Goal: Information Seeking & Learning: Learn about a topic

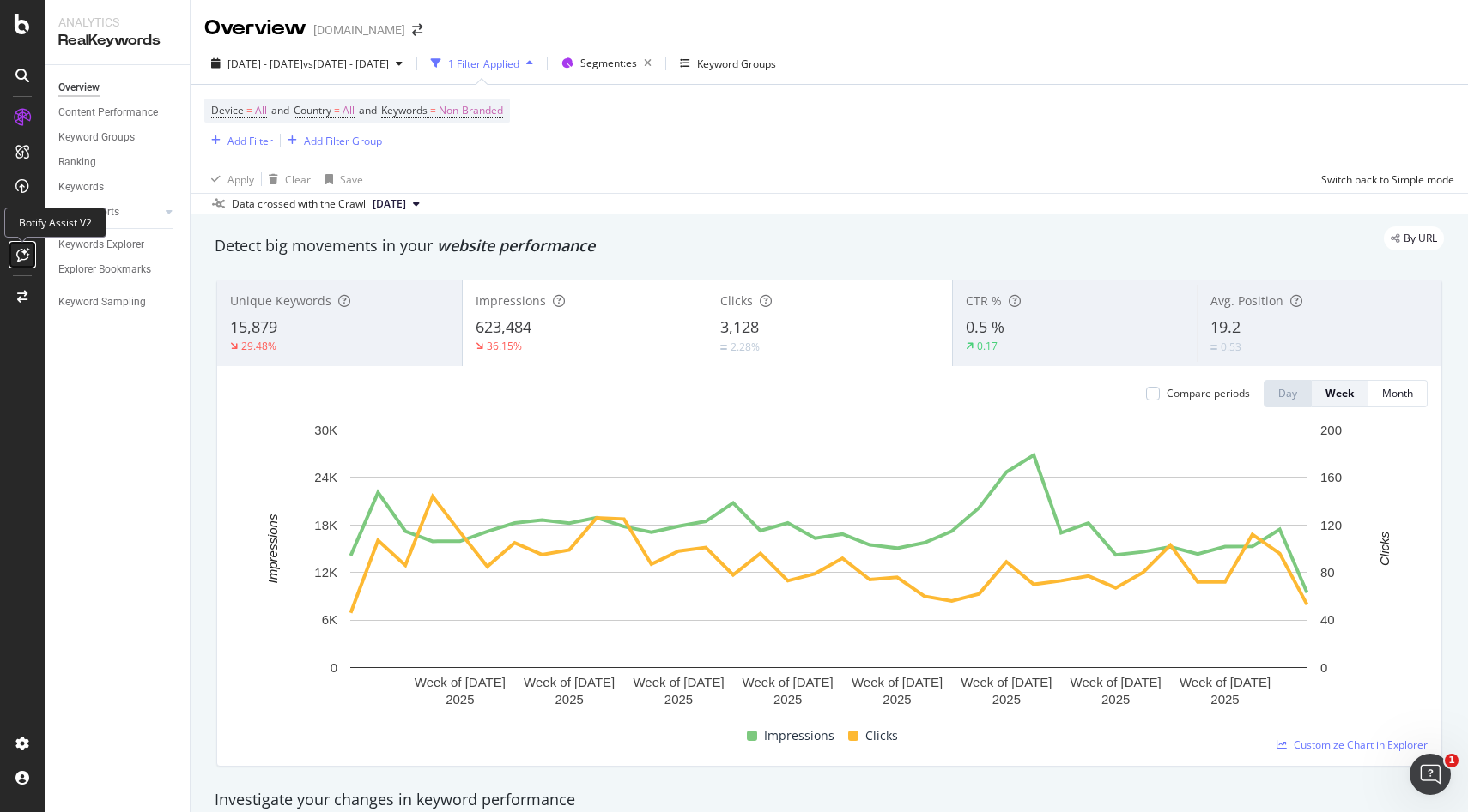
click at [23, 253] on icon at bounding box center [22, 254] width 12 height 13
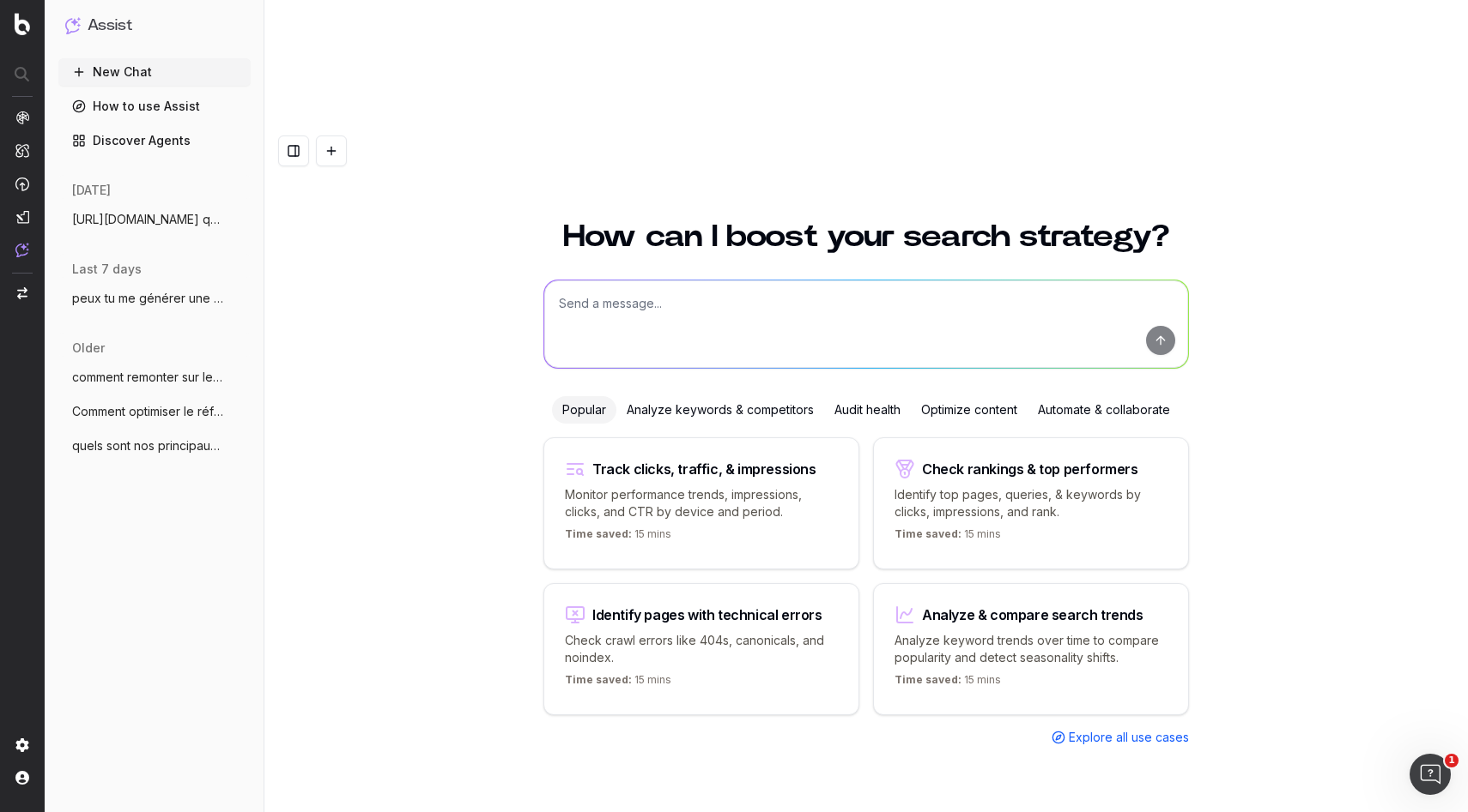
click at [687, 280] on textarea at bounding box center [866, 323] width 644 height 87
type textarea "lien vers optimisation url"
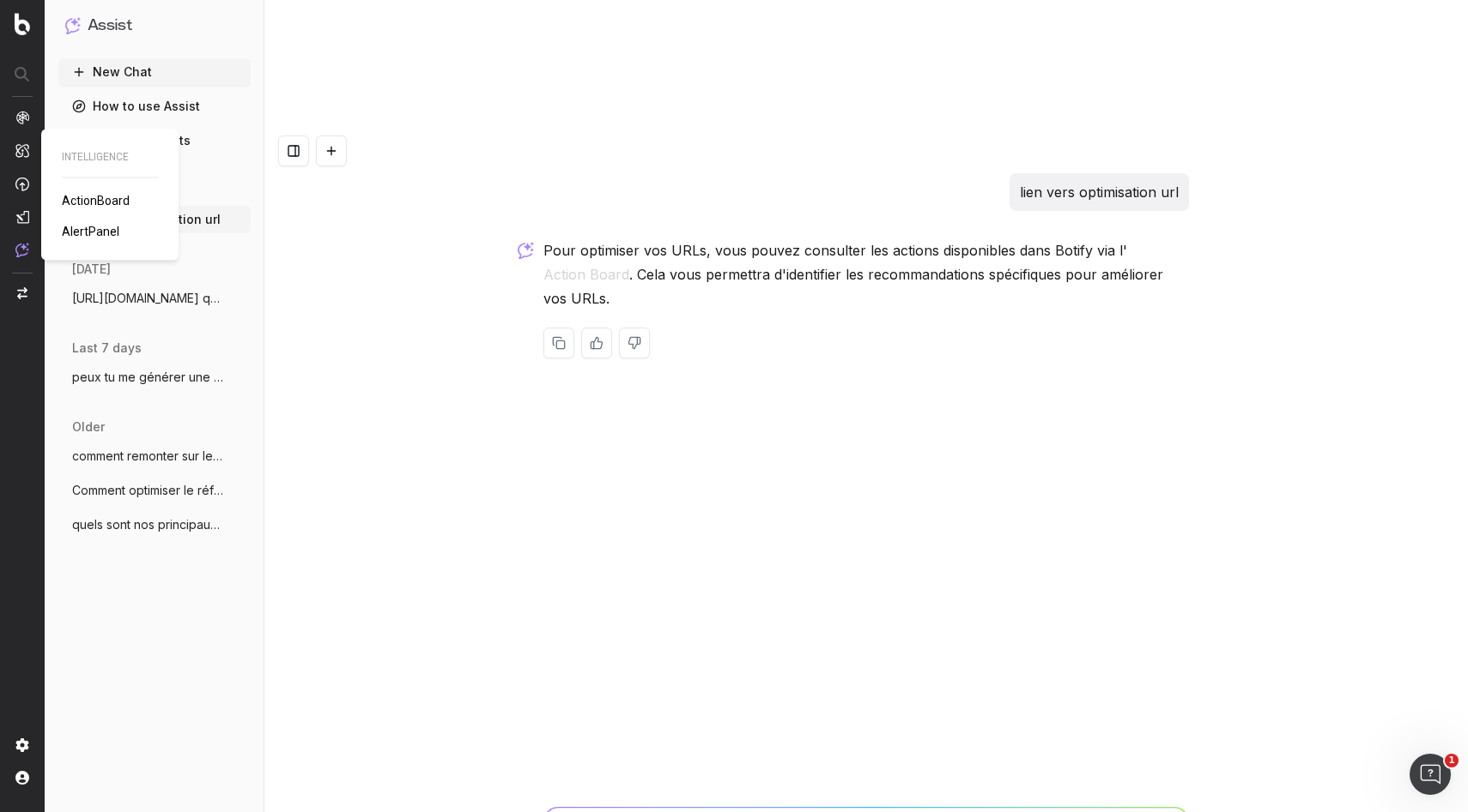
click at [85, 206] on span "ActionBoard" at bounding box center [96, 201] width 68 height 13
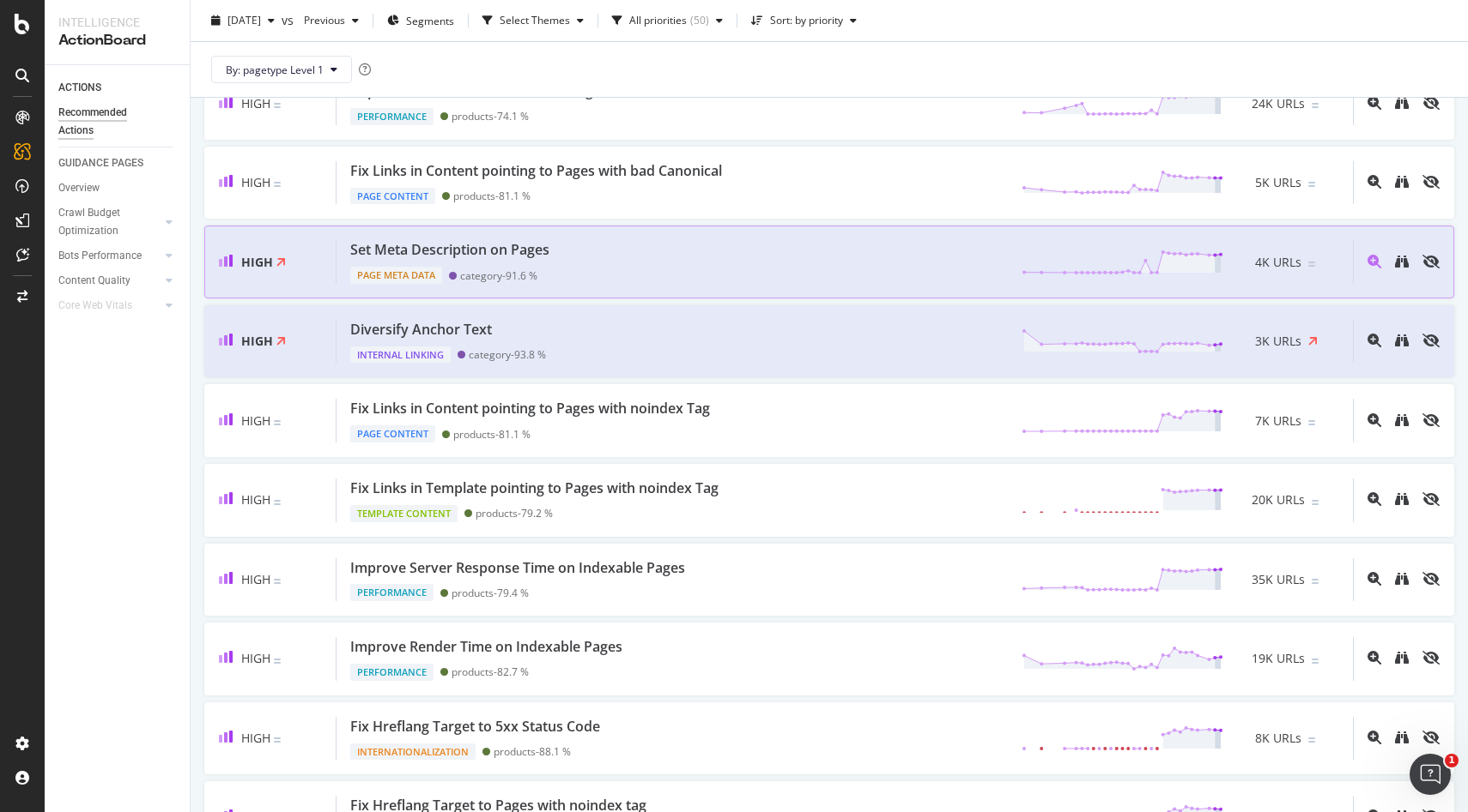
scroll to position [237, 0]
click at [513, 249] on div "Set Meta Description on Pages" at bounding box center [450, 251] width 199 height 20
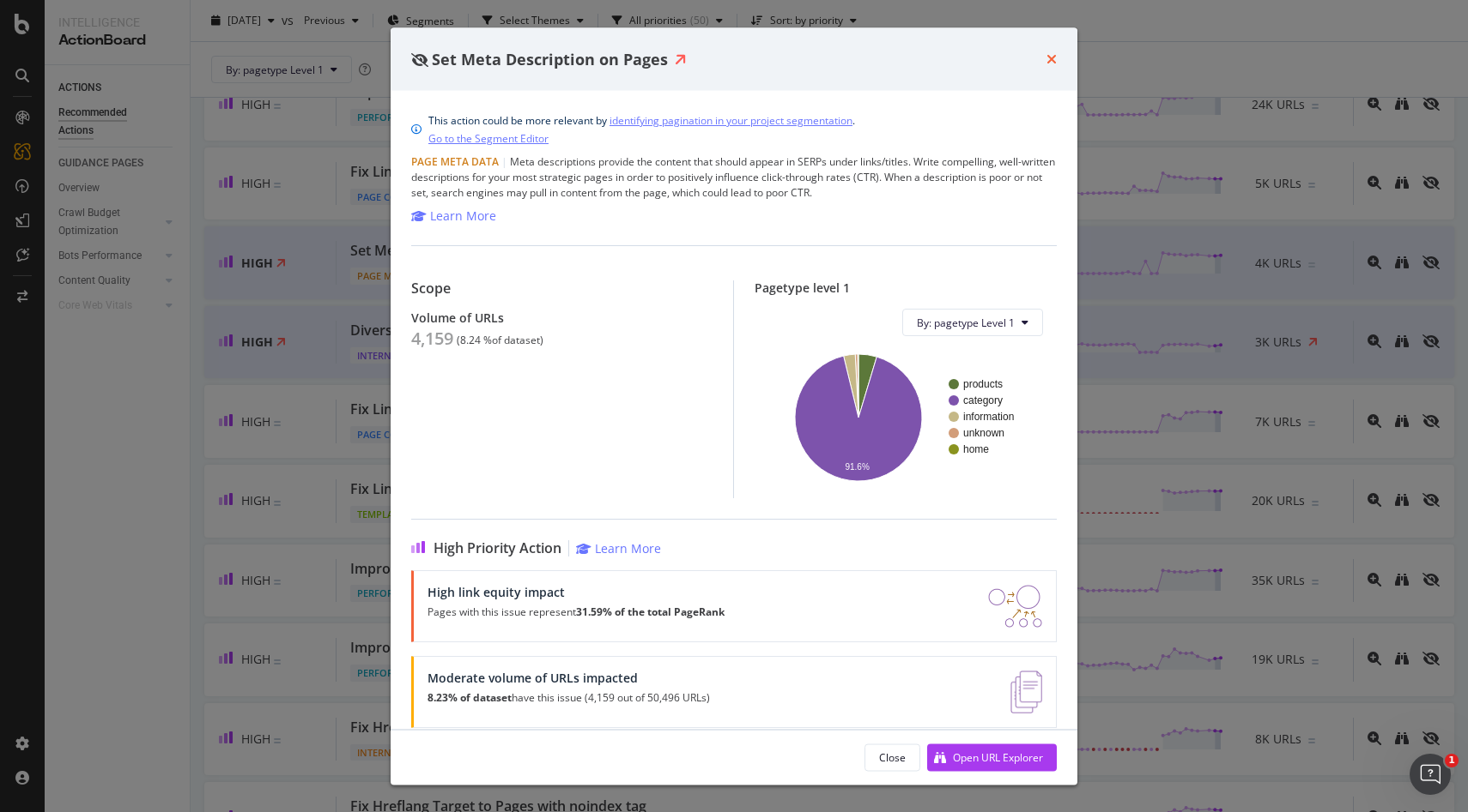
click at [1051, 56] on icon "times" at bounding box center [1051, 59] width 11 height 13
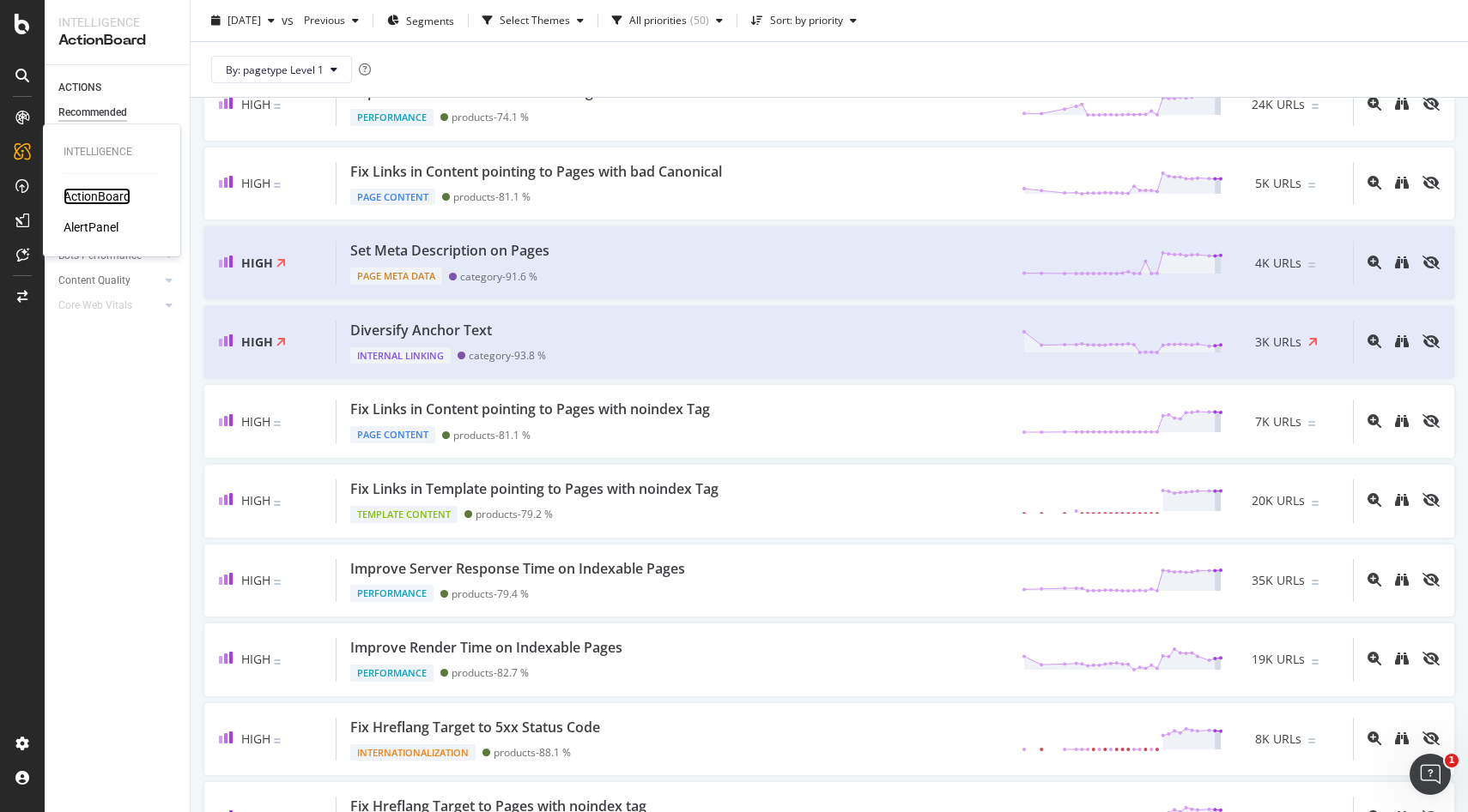
click at [81, 199] on div "ActionBoard" at bounding box center [97, 196] width 67 height 17
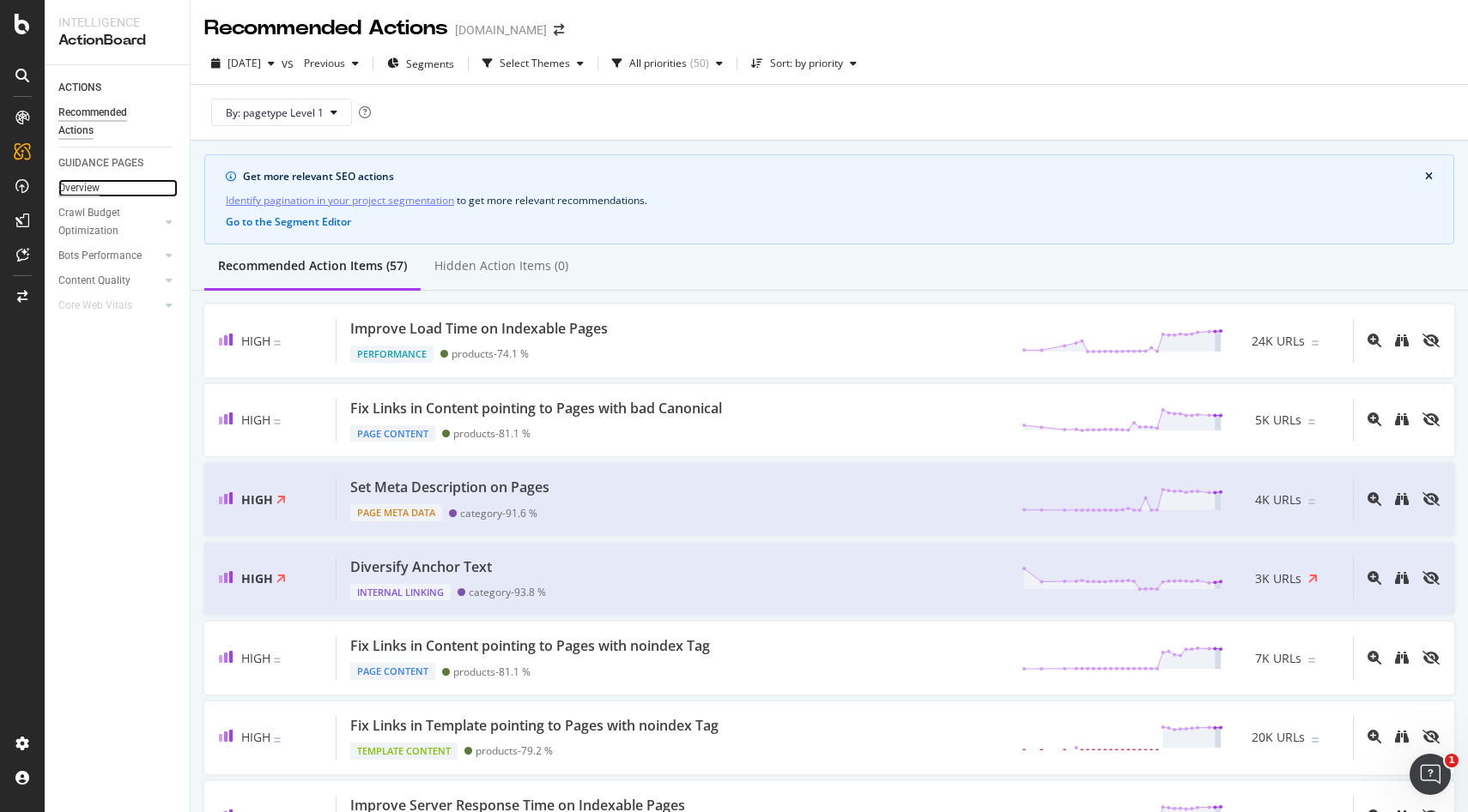
click at [96, 187] on div "Overview" at bounding box center [78, 187] width 41 height 18
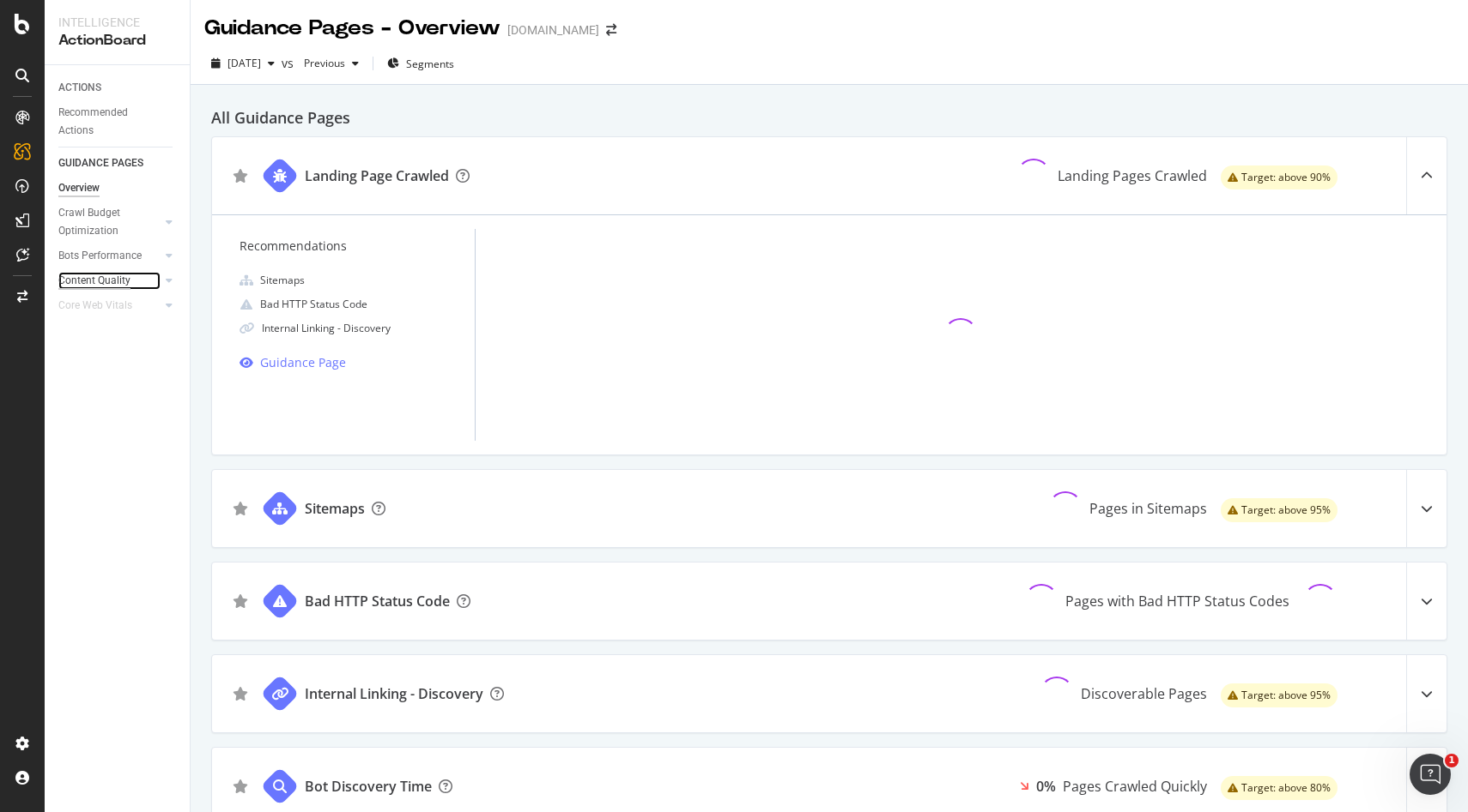
click at [117, 280] on div "Content Quality" at bounding box center [94, 280] width 72 height 18
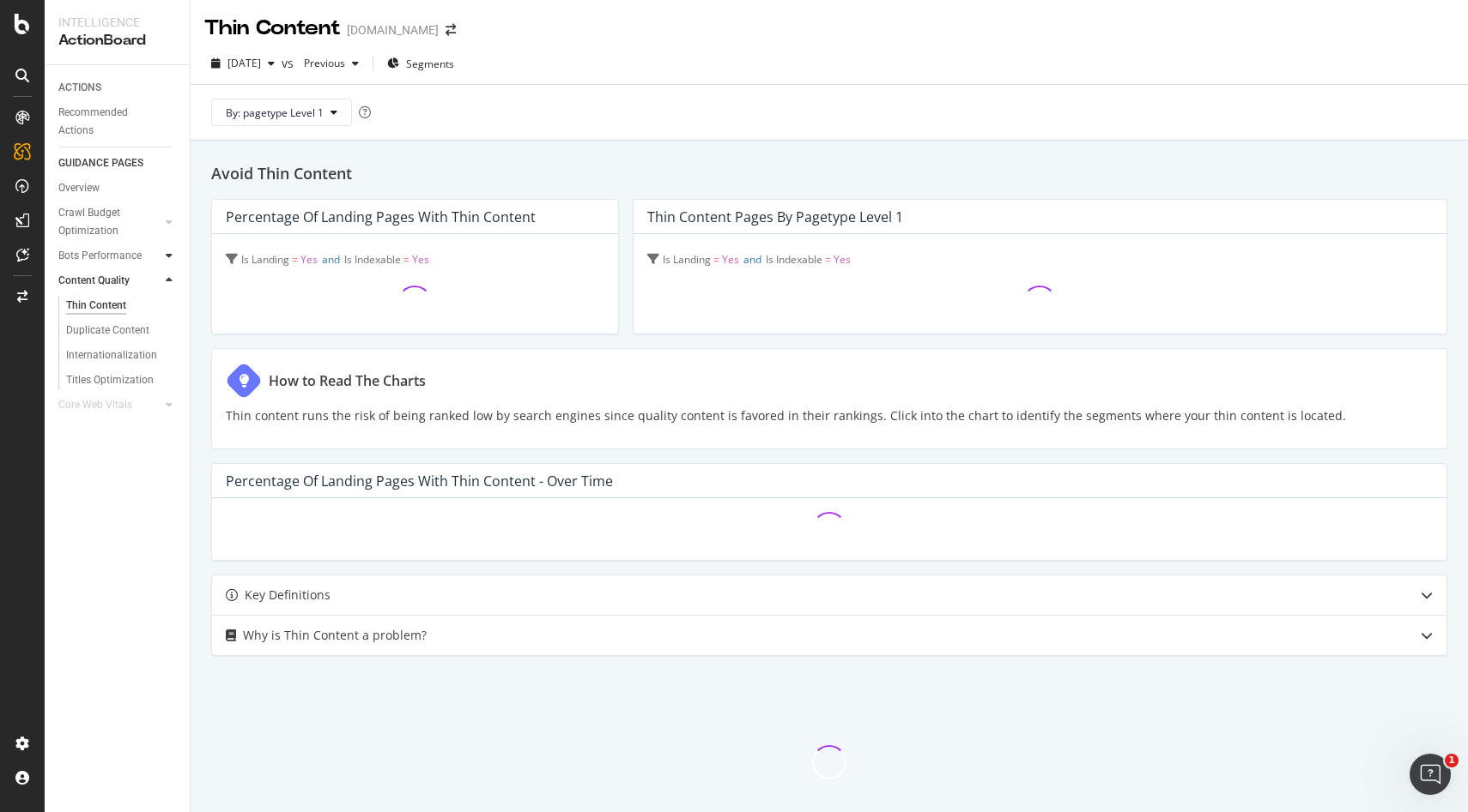
click at [167, 257] on icon at bounding box center [168, 255] width 7 height 11
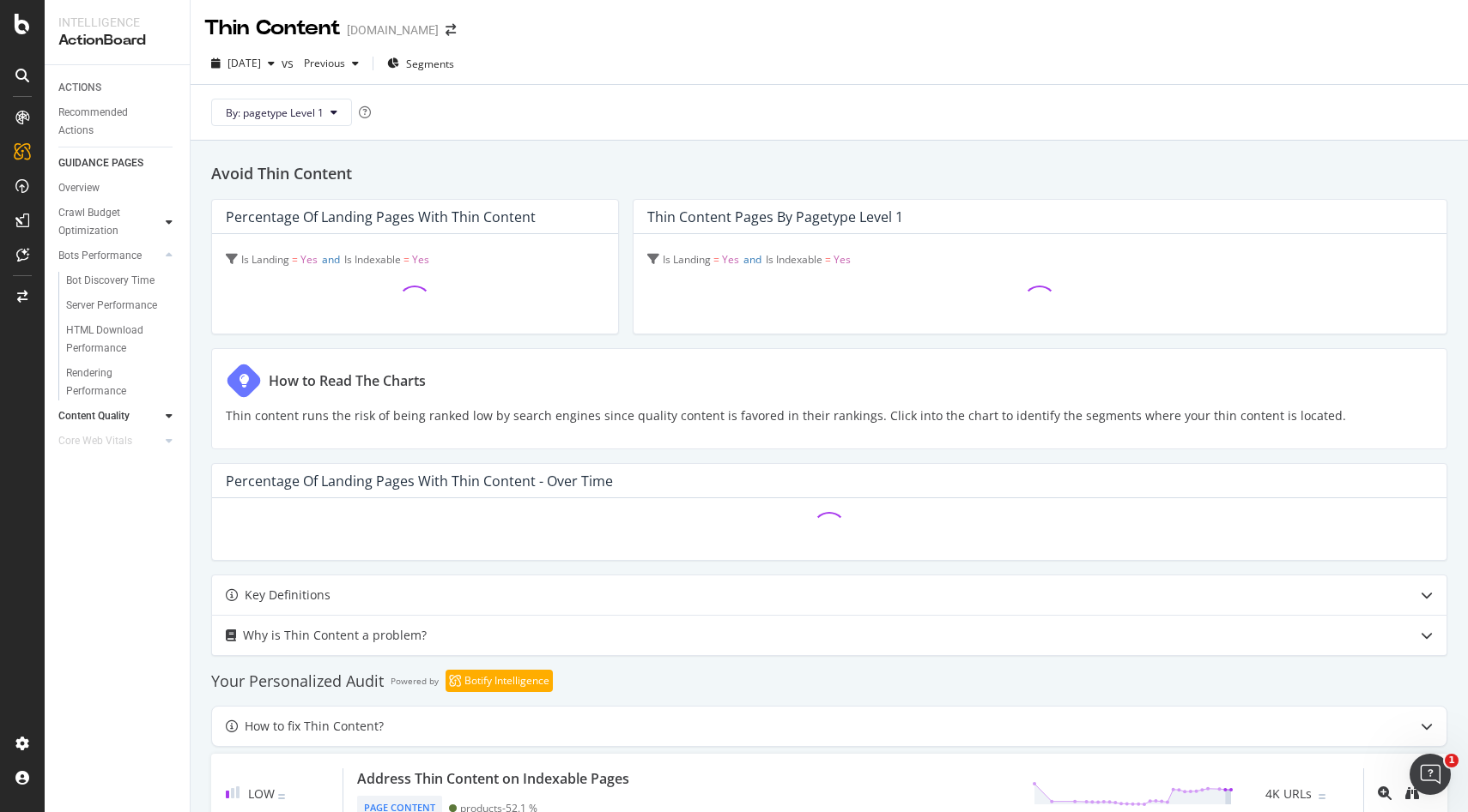
click at [171, 225] on icon at bounding box center [168, 222] width 7 height 11
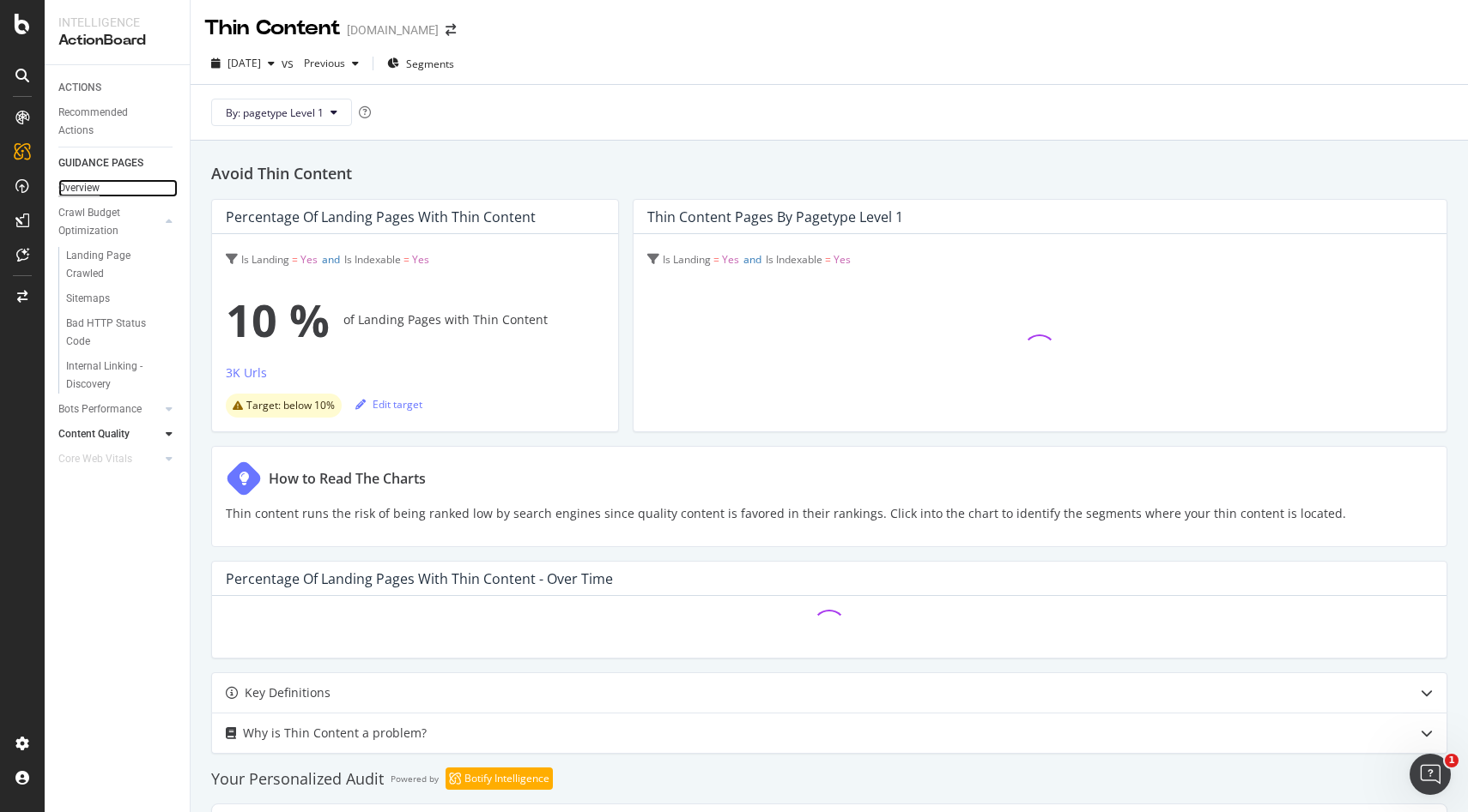
click at [96, 184] on div "Overview" at bounding box center [78, 187] width 41 height 18
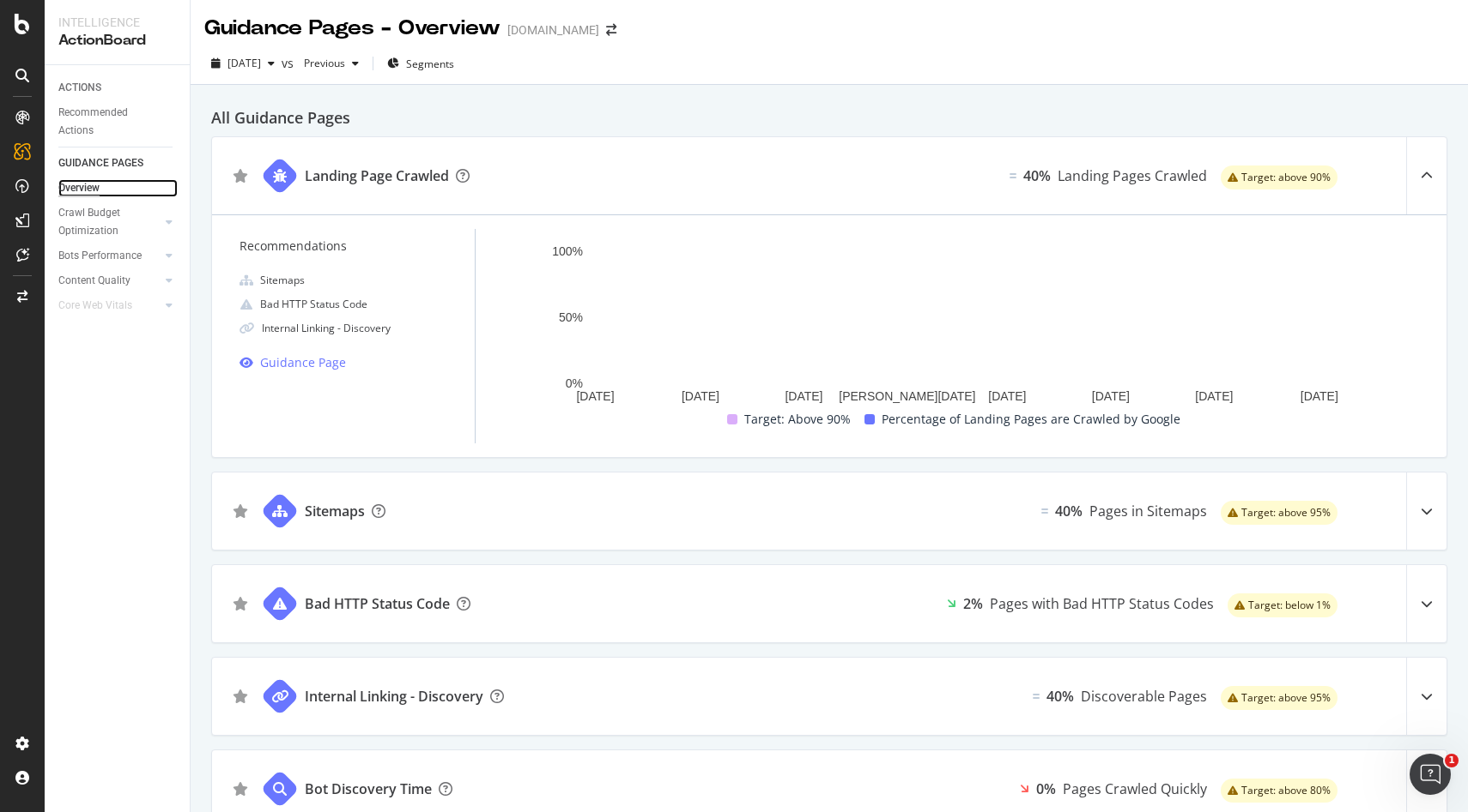
scroll to position [143, 0]
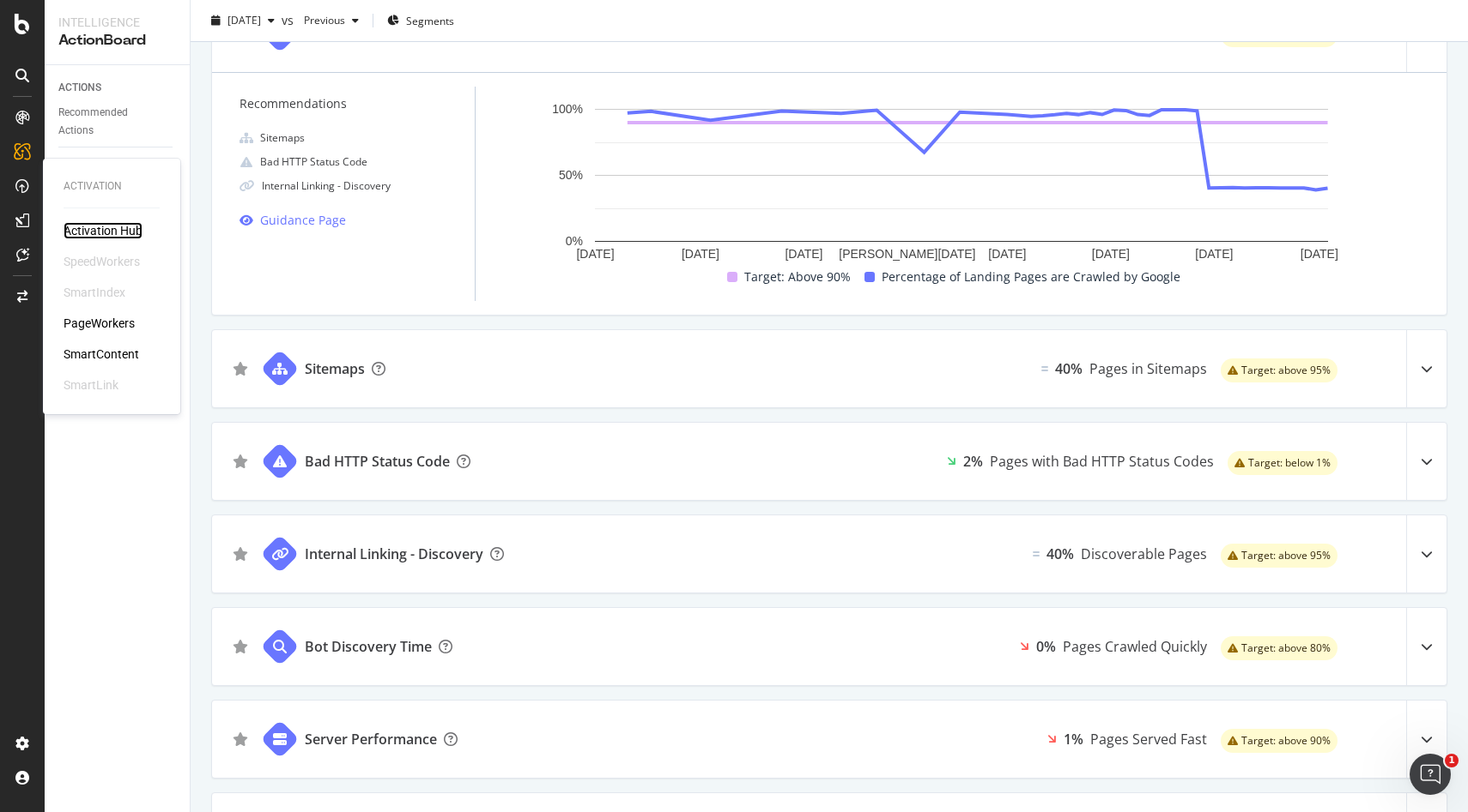
click at [110, 236] on div "Activation Hub" at bounding box center [102, 230] width 79 height 17
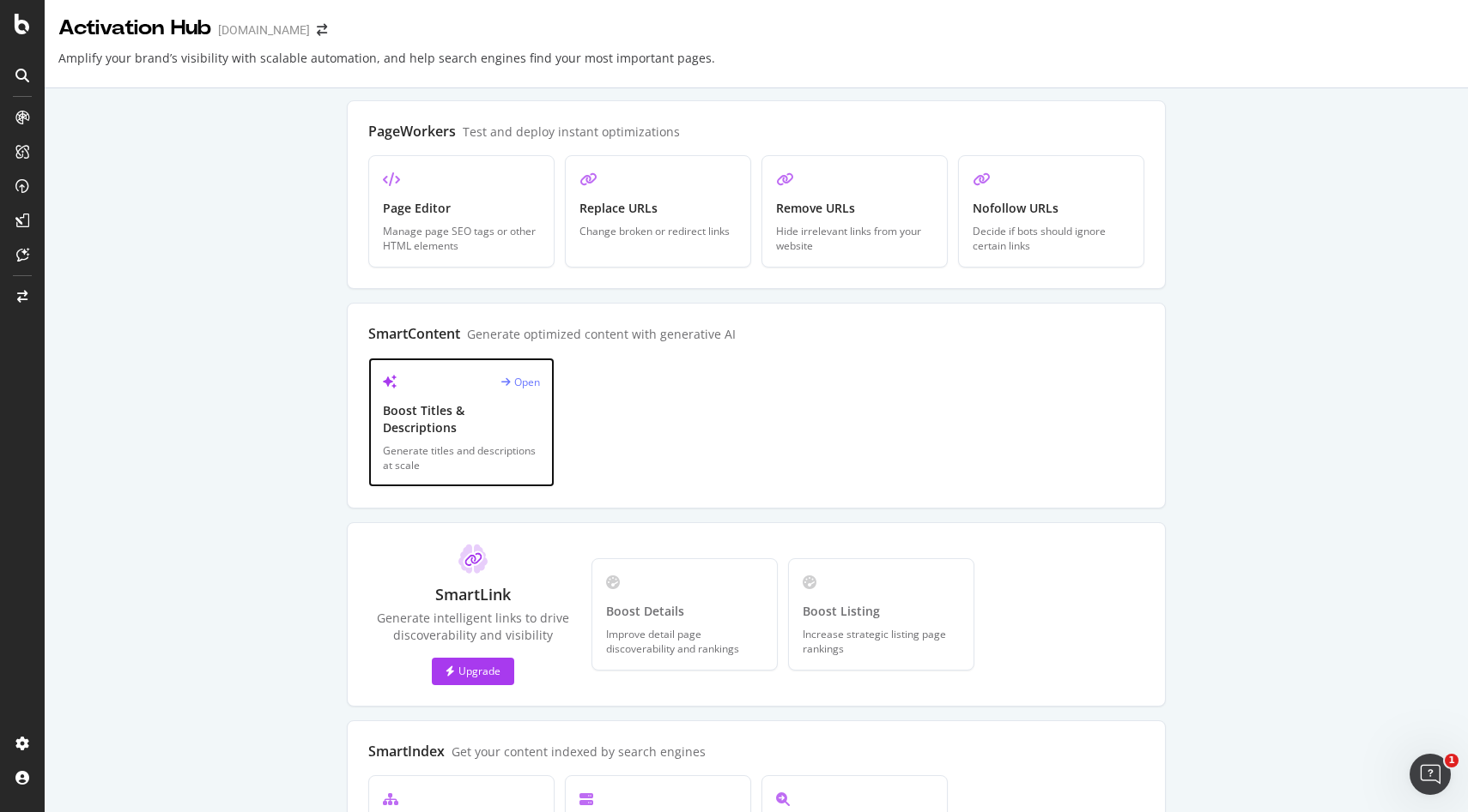
click at [479, 424] on div "Open Boost Titles & Descriptions Generate titles and descriptions at scale" at bounding box center [461, 422] width 187 height 129
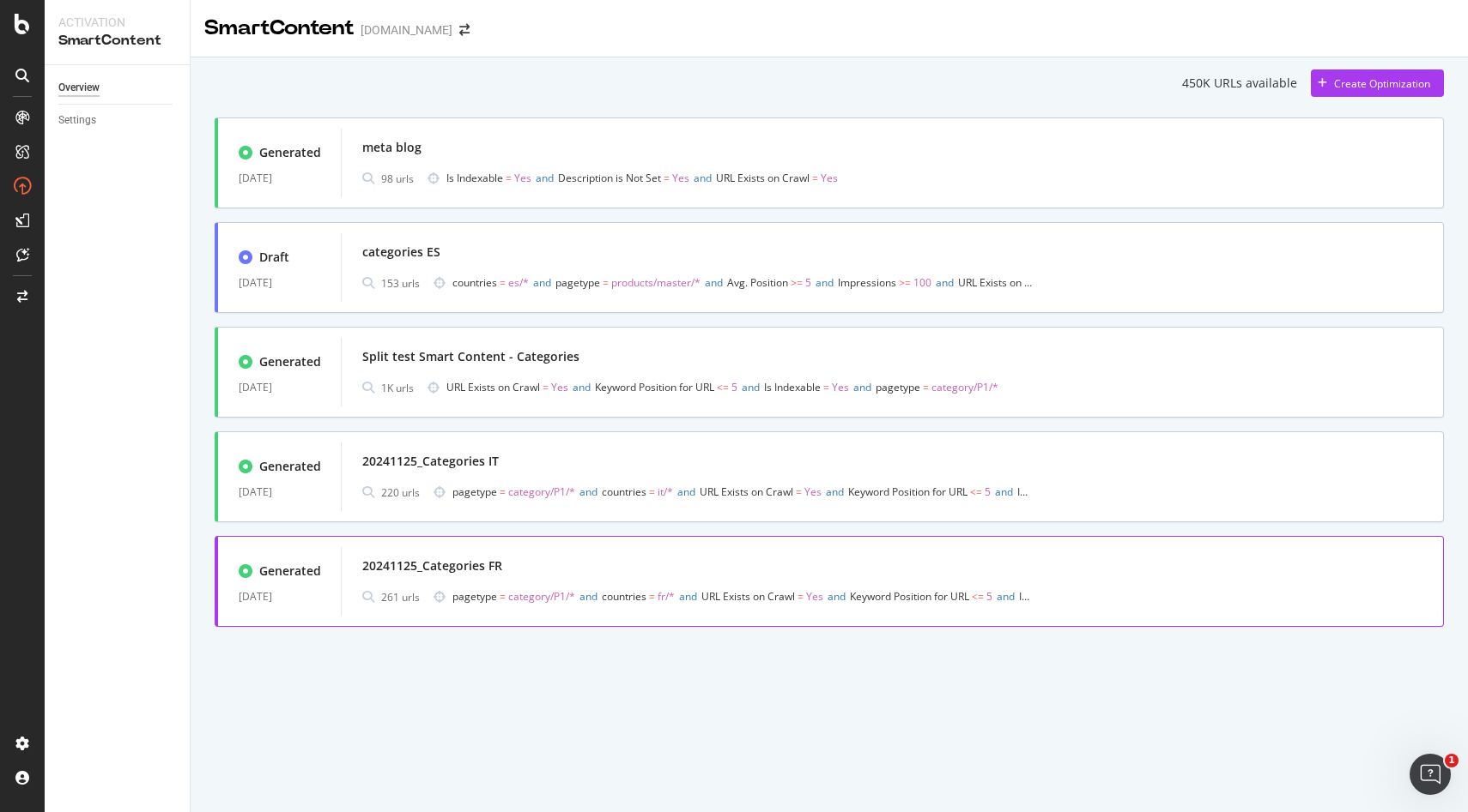
click at [519, 574] on div "20241125_Categories FR" at bounding box center [893, 565] width 1060 height 24
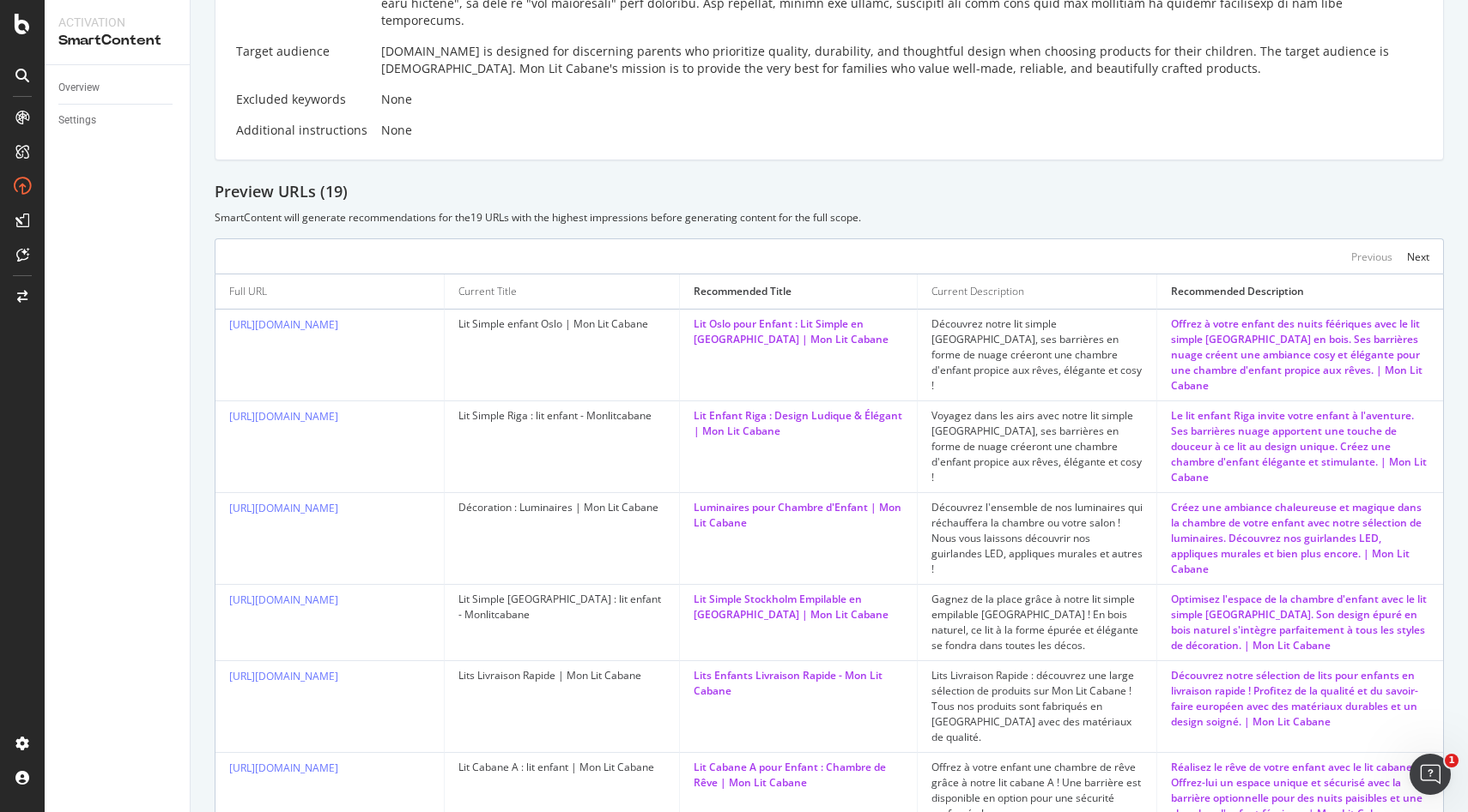
scroll to position [746, 0]
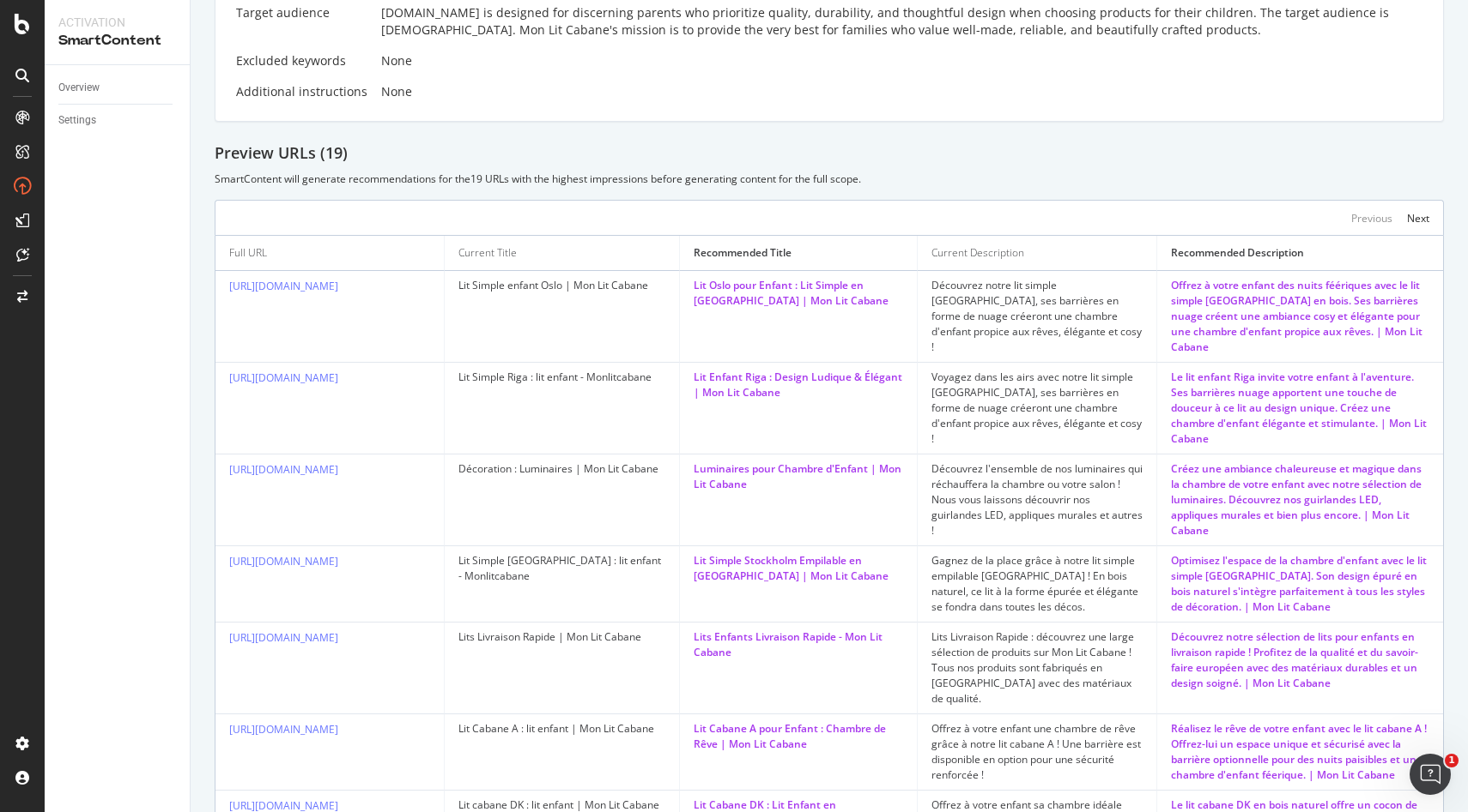
drag, startPoint x: 429, startPoint y: 269, endPoint x: 227, endPoint y: 273, distance: 202.0
click at [227, 273] on td "https://monlitcabane.com/fr/102-oslo" at bounding box center [329, 317] width 229 height 92
copy link "https://monlitcabane.com/fr/102-oslo"
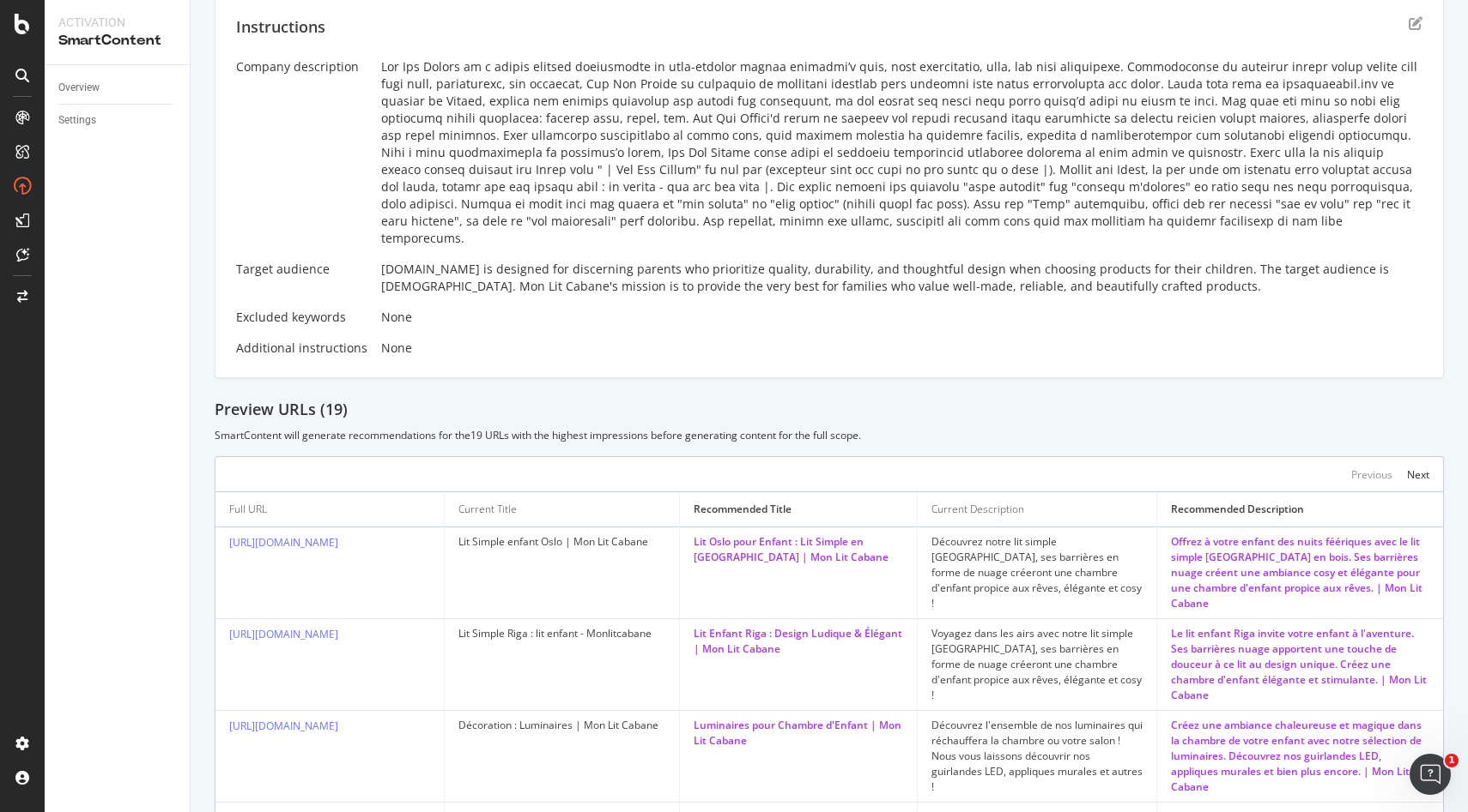
scroll to position [93, 0]
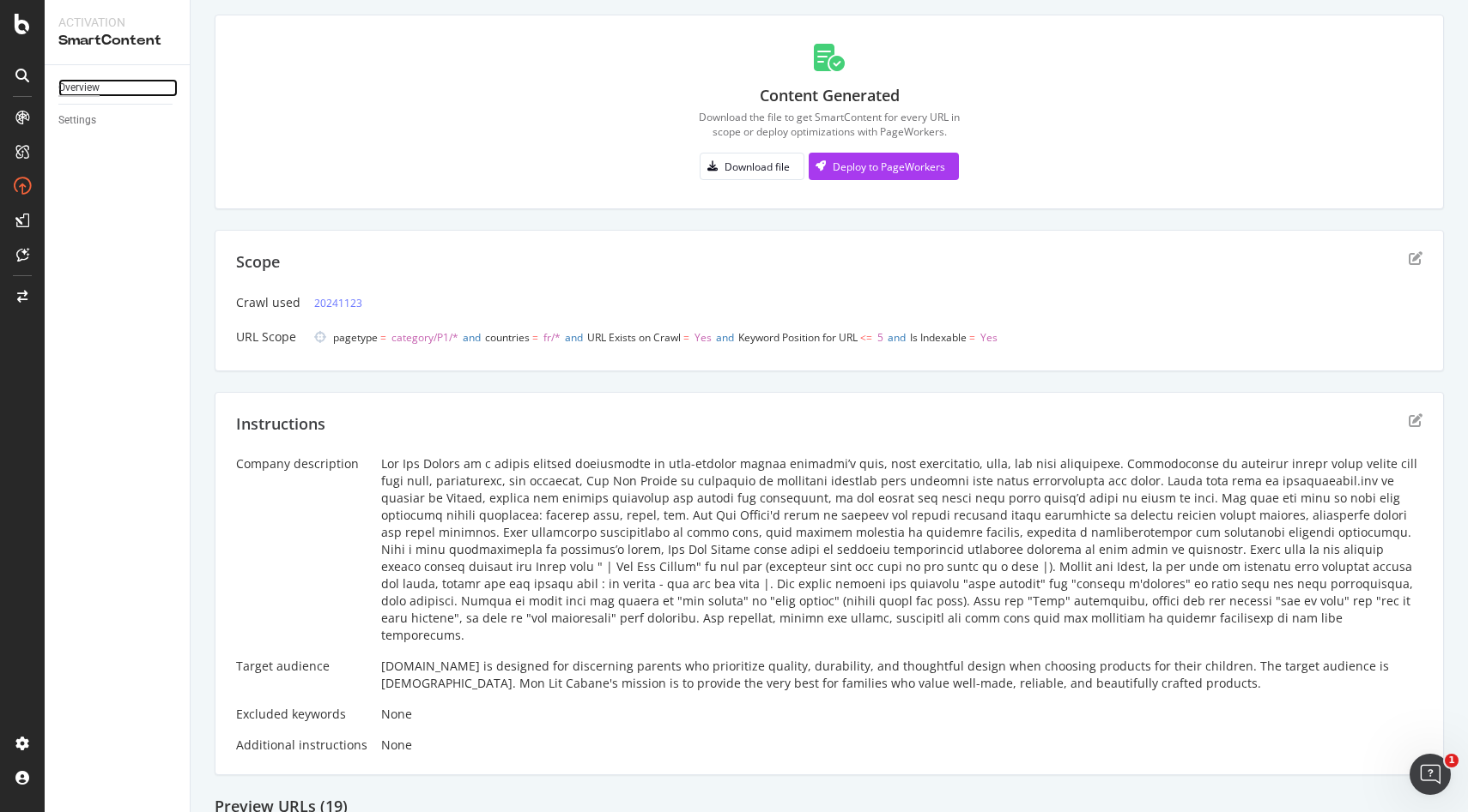
click at [65, 94] on div "Overview" at bounding box center [78, 88] width 41 height 18
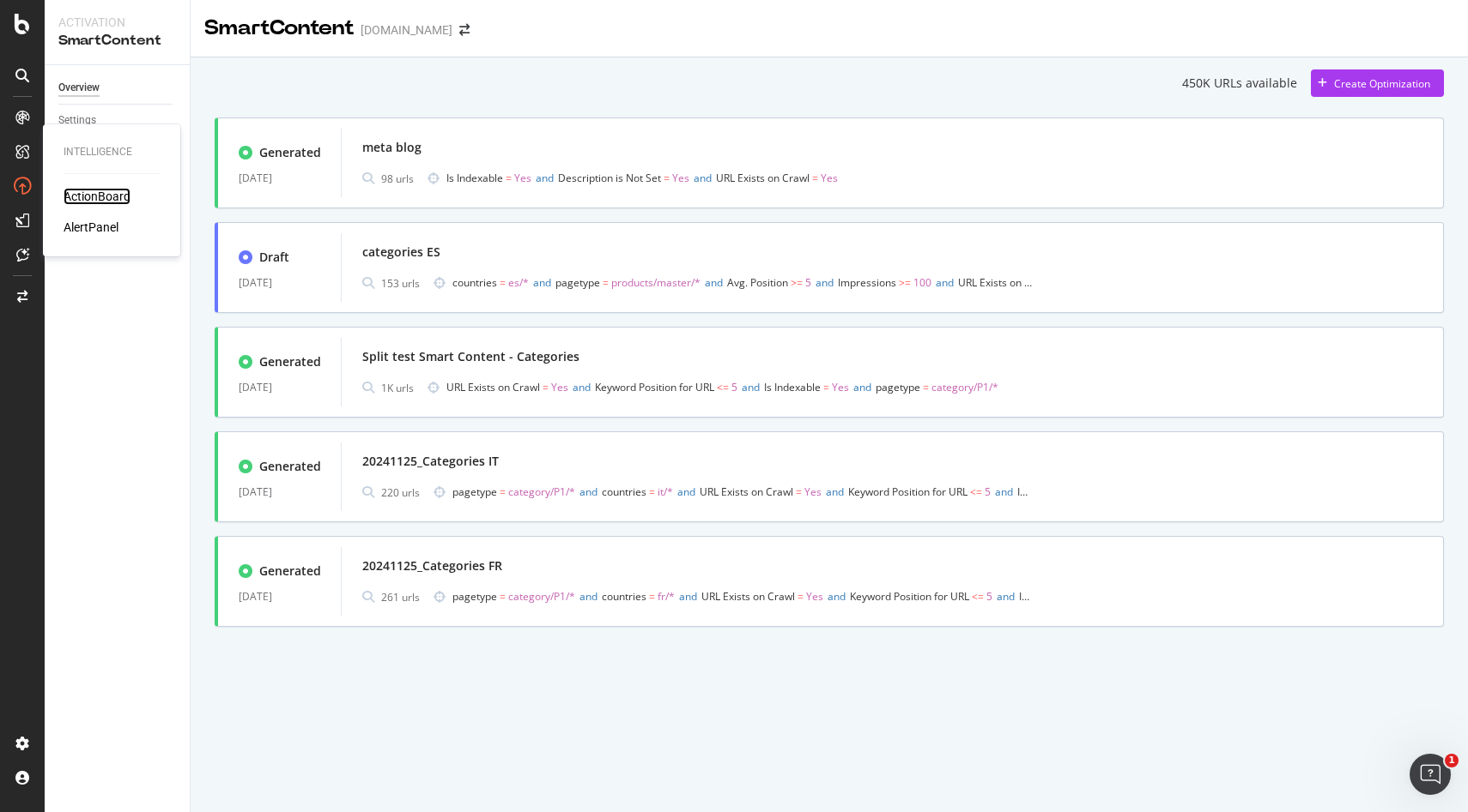
click at [96, 192] on div "ActionBoard" at bounding box center [97, 196] width 67 height 17
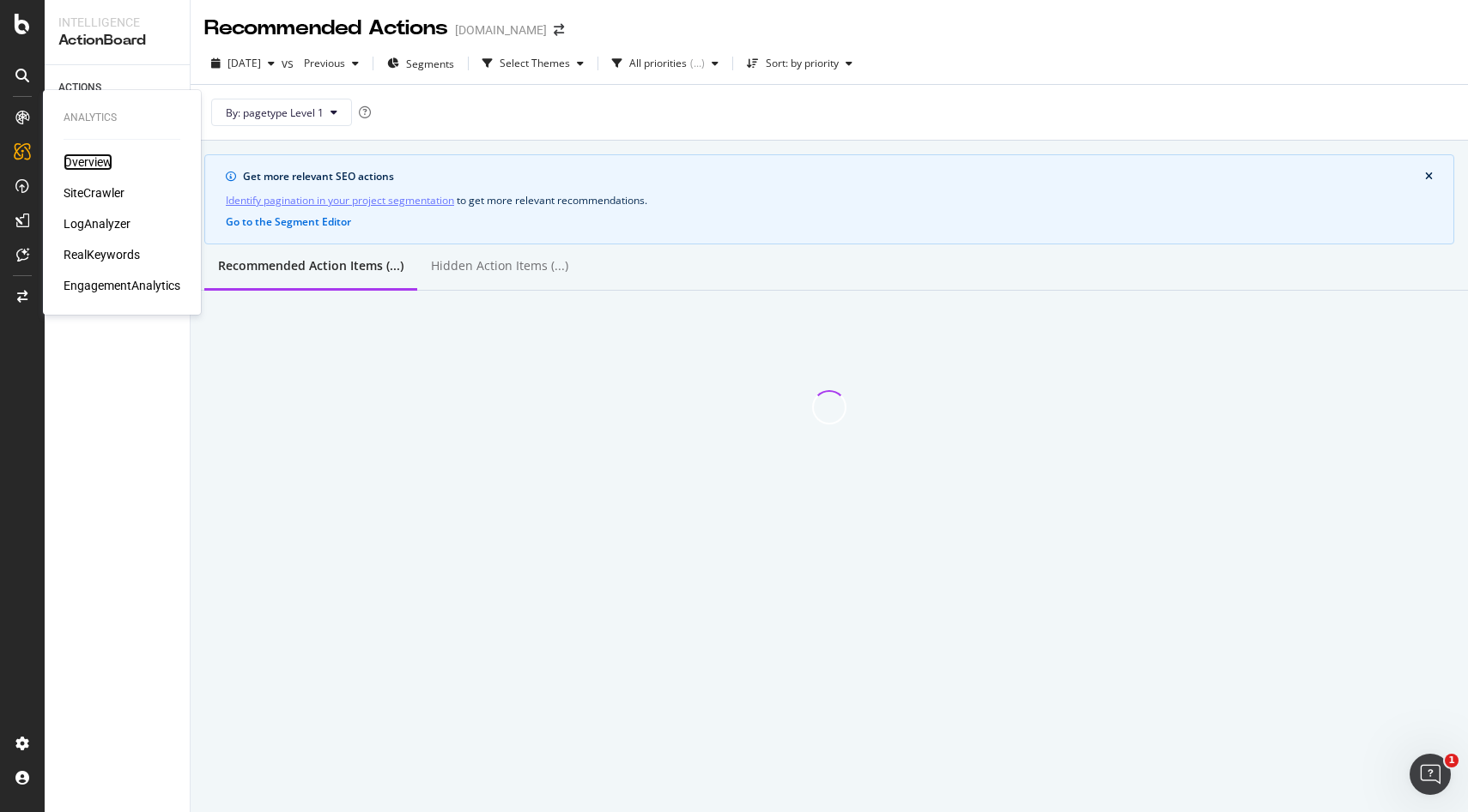
click at [92, 164] on div "Overview" at bounding box center [87, 163] width 49 height 17
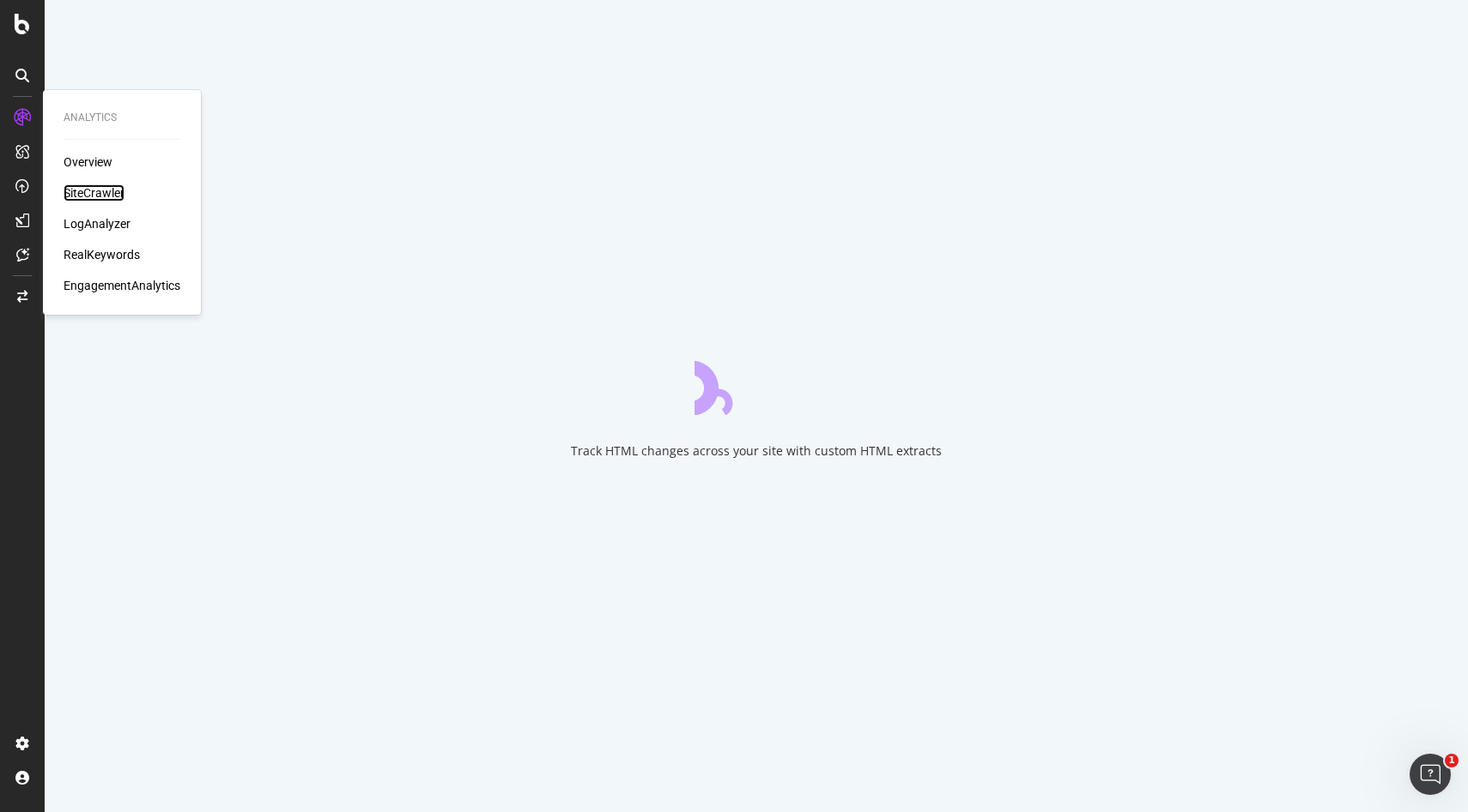
click at [89, 200] on div "SiteCrawler" at bounding box center [94, 193] width 61 height 17
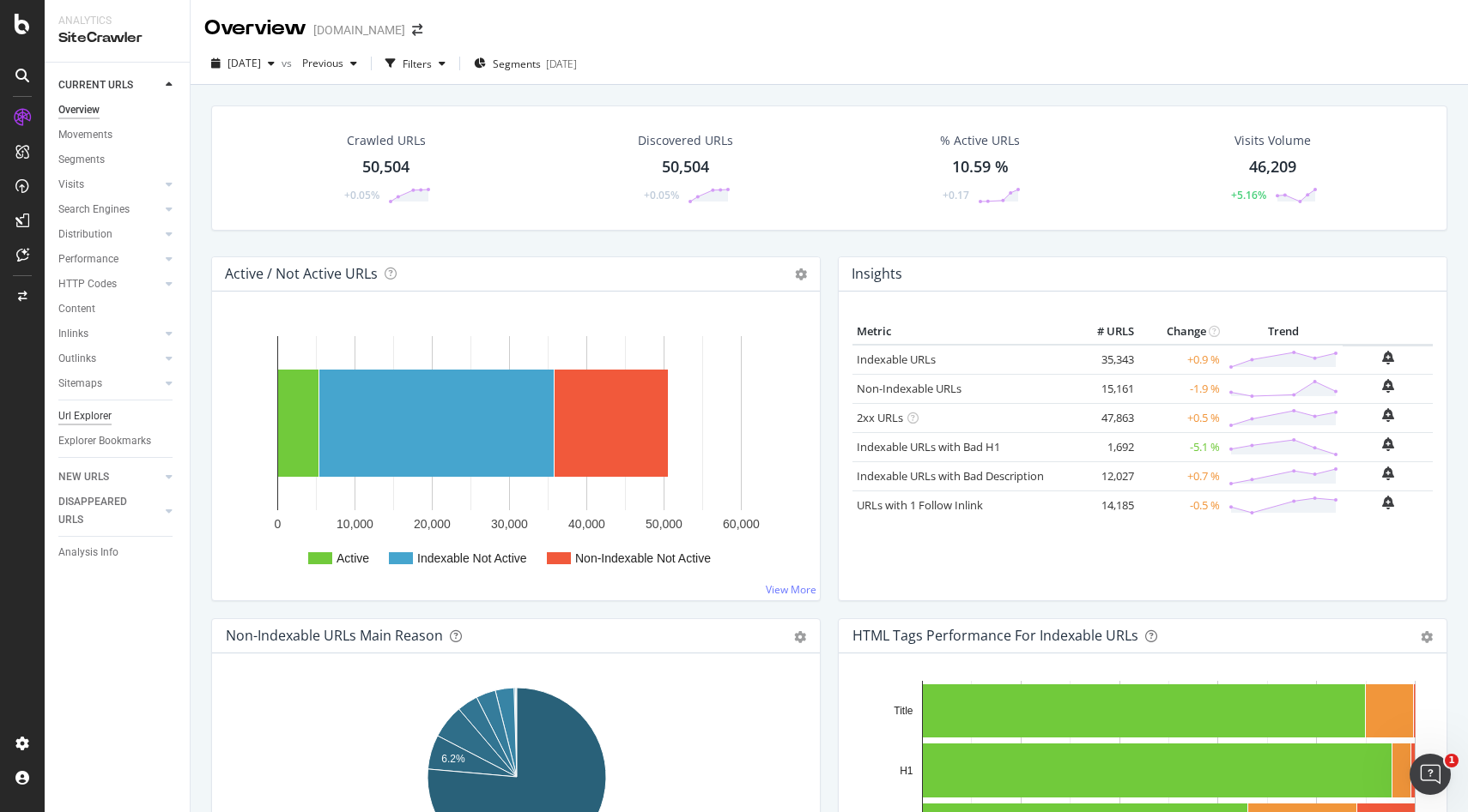
click at [96, 408] on div "Url Explorer" at bounding box center [85, 416] width 54 height 18
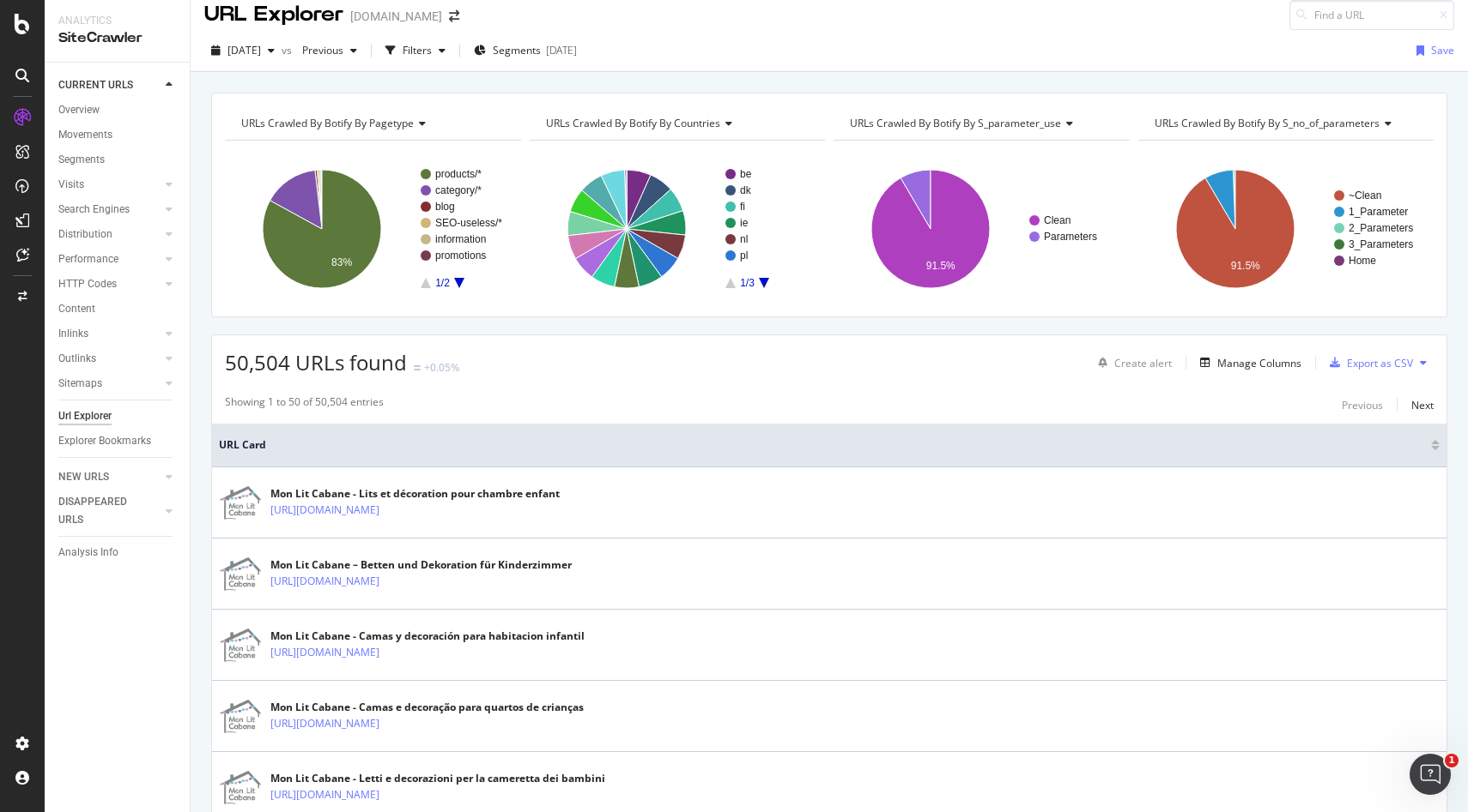
scroll to position [12, 0]
paste input "https://monlitcabane.com/es/516-edredones-y-almohadas"
type input "https://monlitcabane.com/es/516-edredones-y-almohadas"
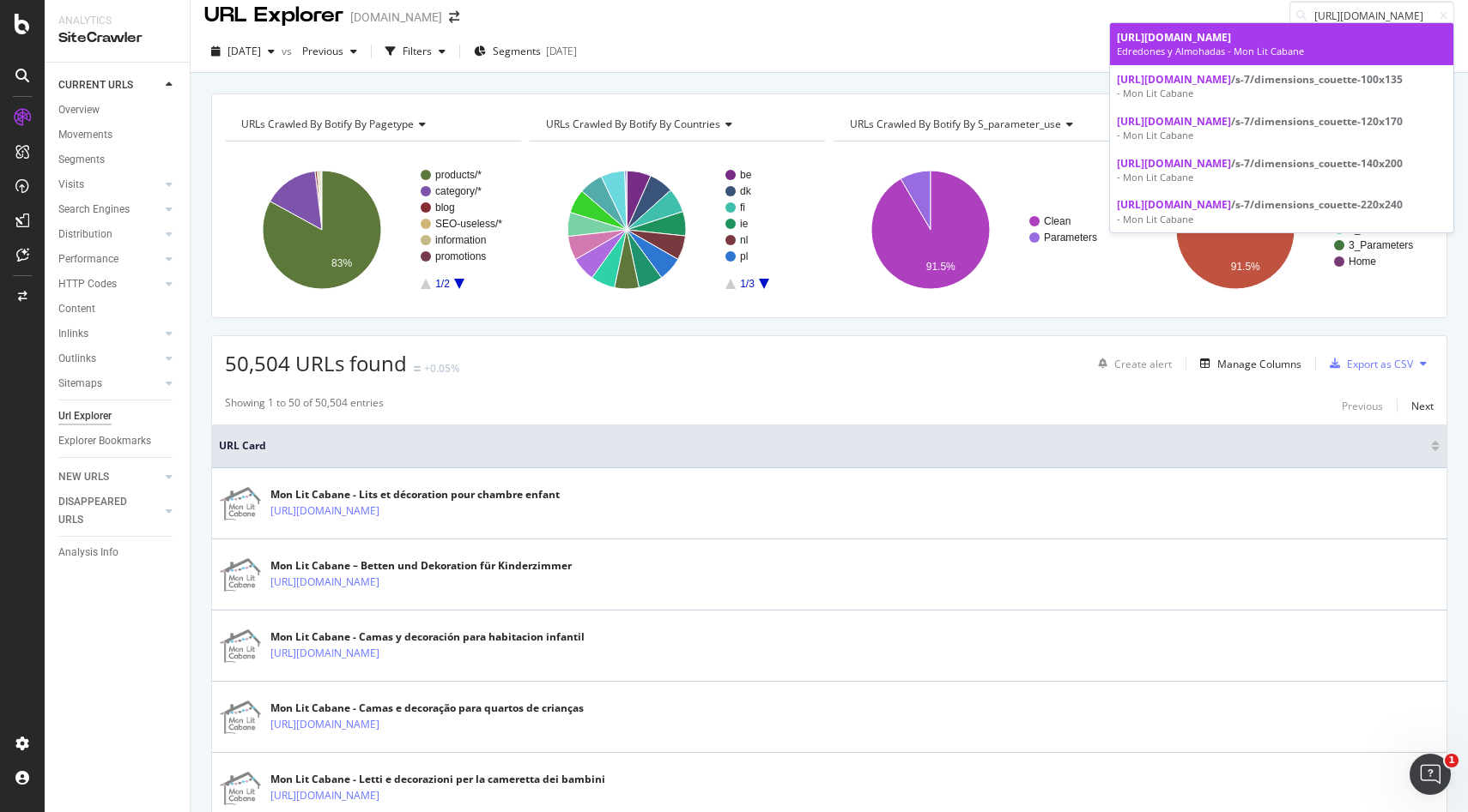
scroll to position [0, 0]
click at [1231, 41] on span "https://monlitcabane.com/es/516-edredones-y-almohadas" at bounding box center [1173, 36] width 114 height 14
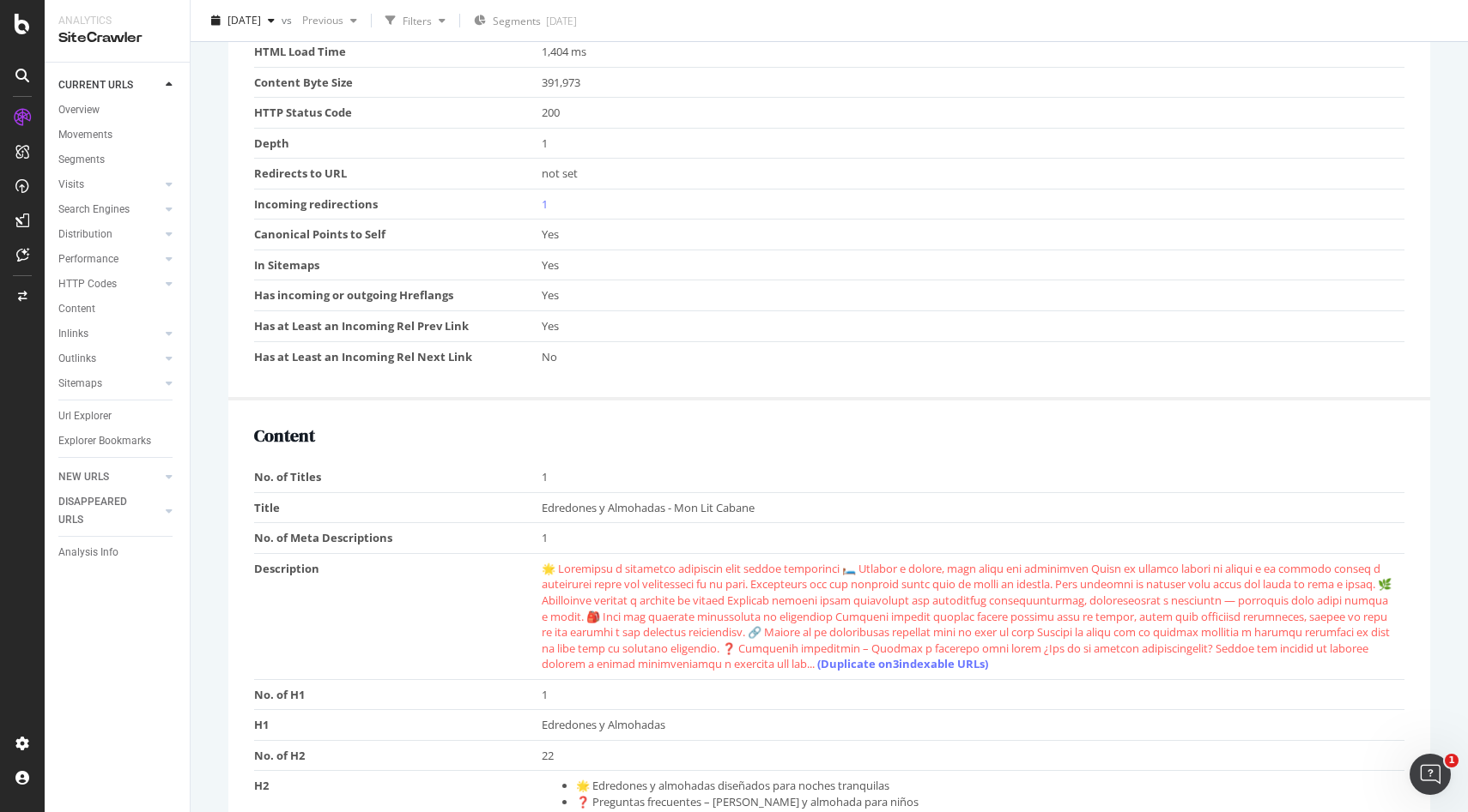
scroll to position [951, 0]
click at [988, 667] on link "(Duplicate on 3 indexable URLs)" at bounding box center [902, 661] width 170 height 15
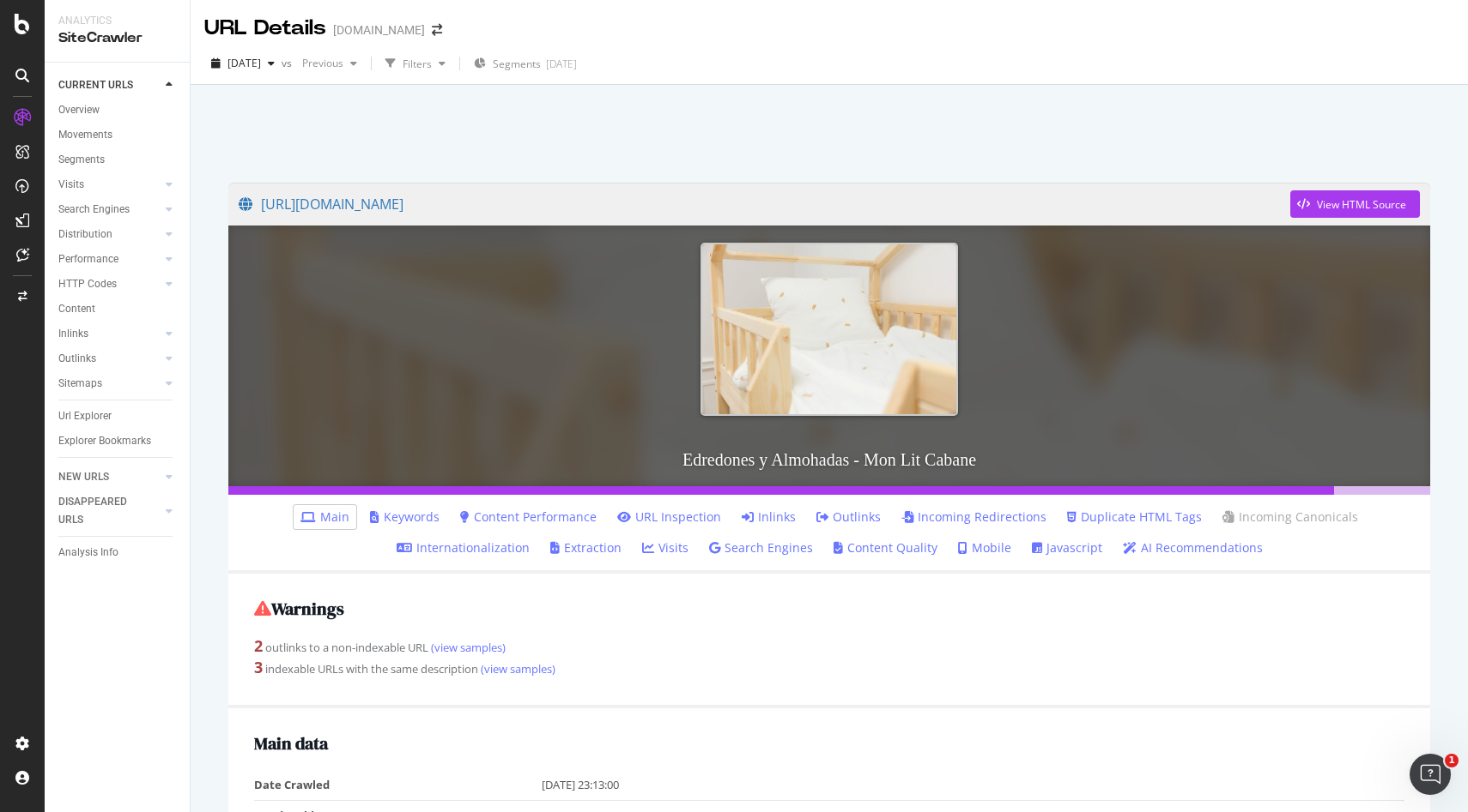
drag, startPoint x: 679, startPoint y: 204, endPoint x: 1059, endPoint y: 1, distance: 430.8
